Goal: Find specific page/section: Find specific page/section

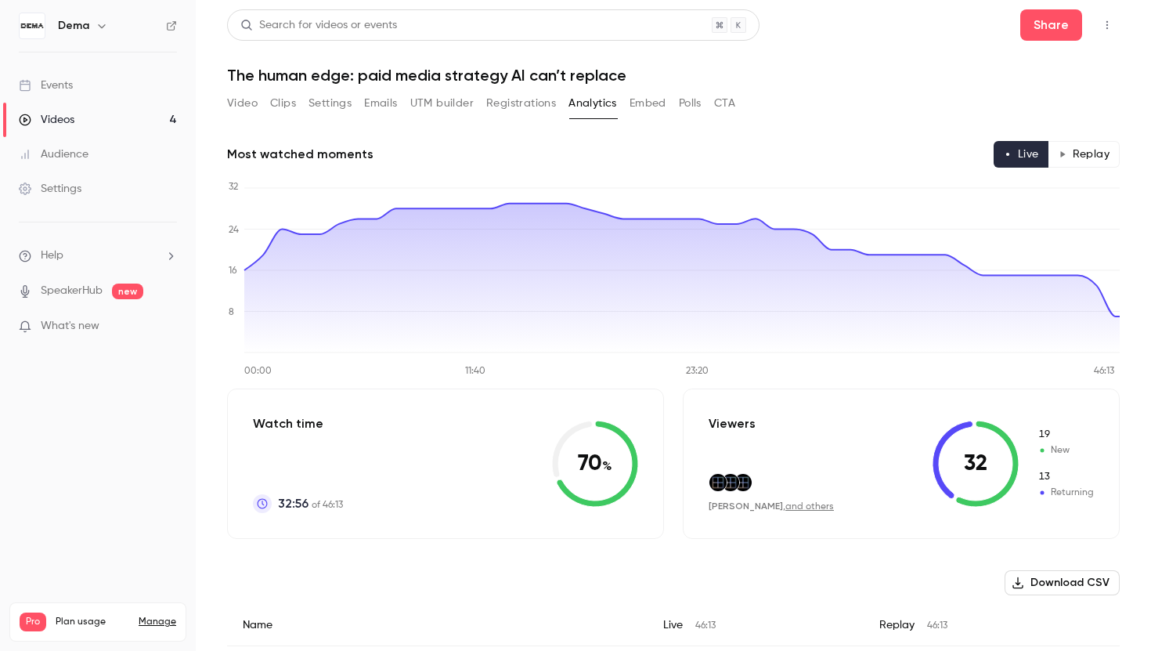
scroll to position [4800, 0]
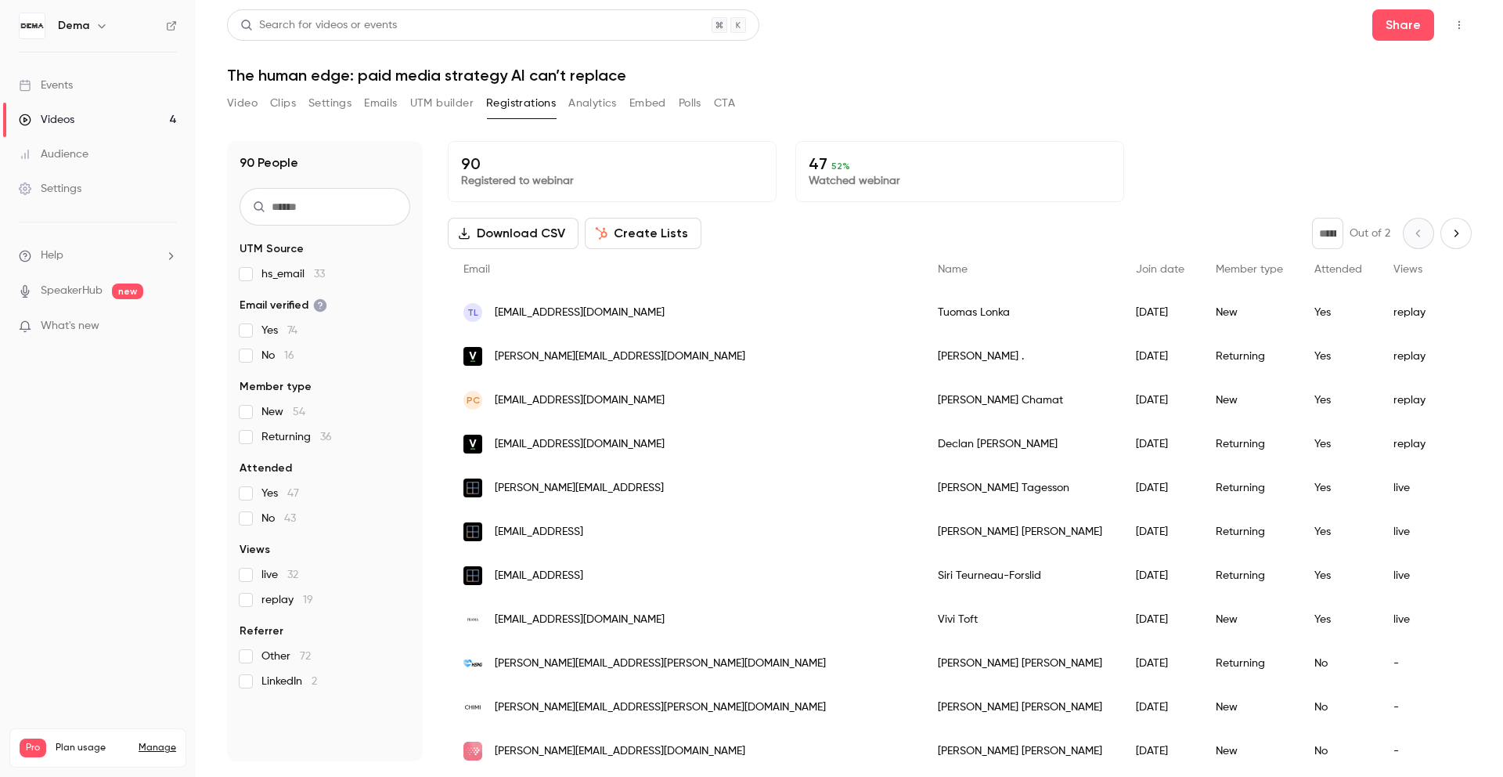
scroll to position [1571, 0]
